Goal: Information Seeking & Learning: Learn about a topic

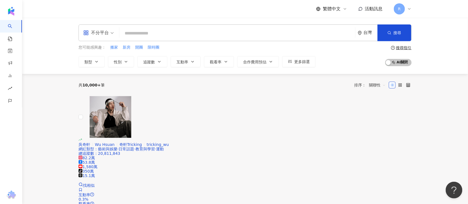
click at [147, 34] on input "search" at bounding box center [238, 33] width 232 height 11
paste input "**********"
type input "**********"
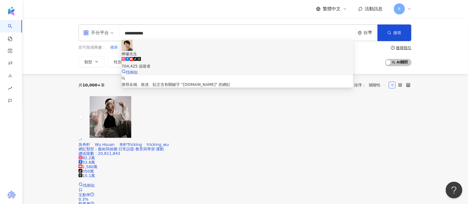
click at [210, 51] on span "檸檬先生" at bounding box center [238, 54] width 232 height 6
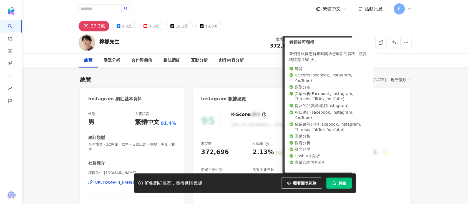
click at [338, 185] on button "解鎖" at bounding box center [340, 182] width 26 height 11
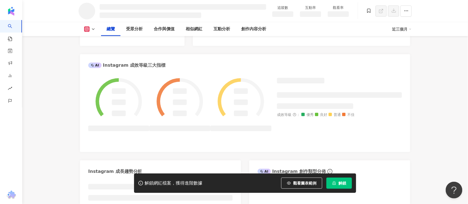
scroll to position [237, 0]
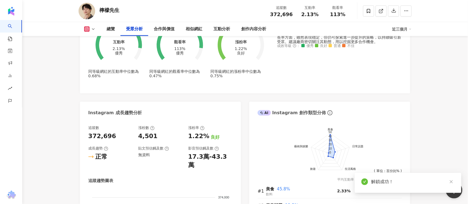
scroll to position [463, 0]
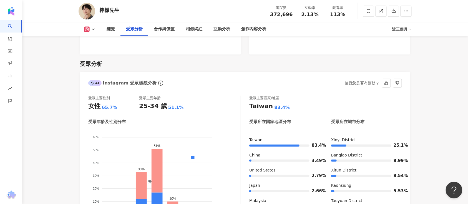
click at [107, 104] on div "65.7%" at bounding box center [110, 107] width 16 height 6
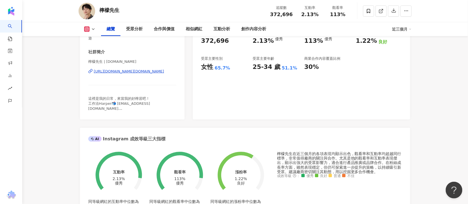
scroll to position [0, 0]
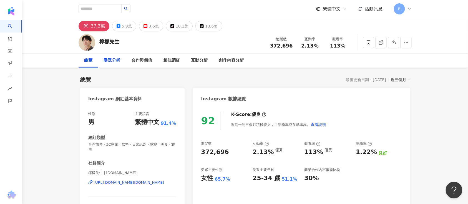
click at [117, 62] on div "受眾分析" at bounding box center [112, 60] width 17 height 7
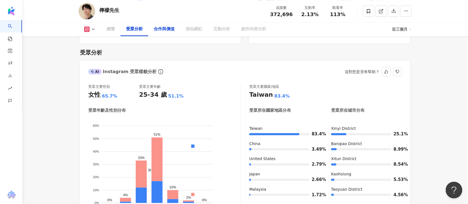
click at [180, 32] on div "合作與價值" at bounding box center [164, 29] width 32 height 14
click at [167, 32] on div "合作與價值" at bounding box center [164, 29] width 21 height 7
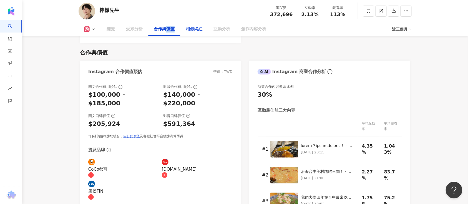
click at [186, 31] on div "相似網紅" at bounding box center [194, 29] width 17 height 7
click at [185, 31] on div "相似網紅" at bounding box center [194, 29] width 28 height 14
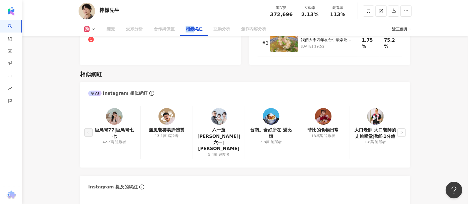
click at [185, 31] on div "相似網紅" at bounding box center [194, 29] width 28 height 14
click at [146, 32] on div "受眾分析" at bounding box center [134, 29] width 28 height 14
